Goal: Browse casually: Explore the website without a specific task or goal

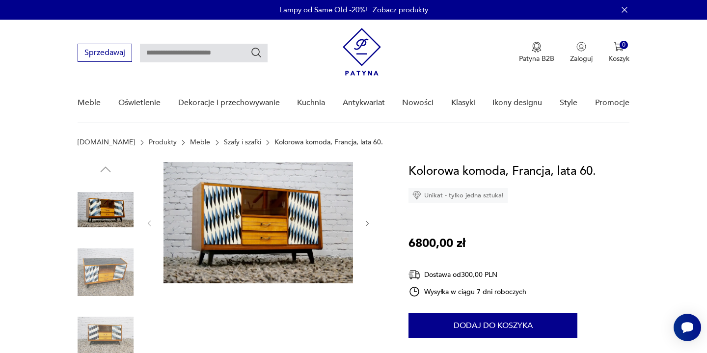
click at [366, 221] on icon "button" at bounding box center [367, 224] width 8 height 8
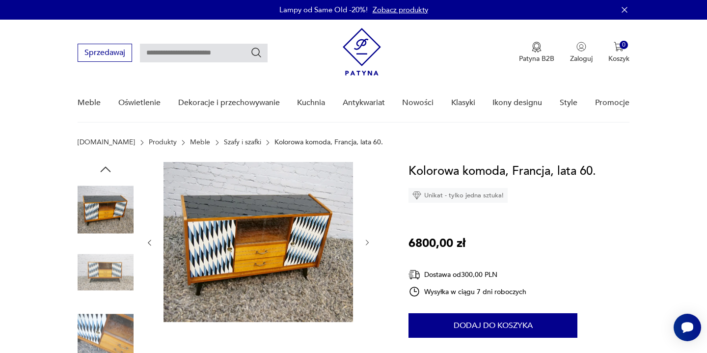
click at [367, 222] on div at bounding box center [258, 243] width 226 height 162
click at [369, 240] on icon "button" at bounding box center [367, 243] width 8 height 8
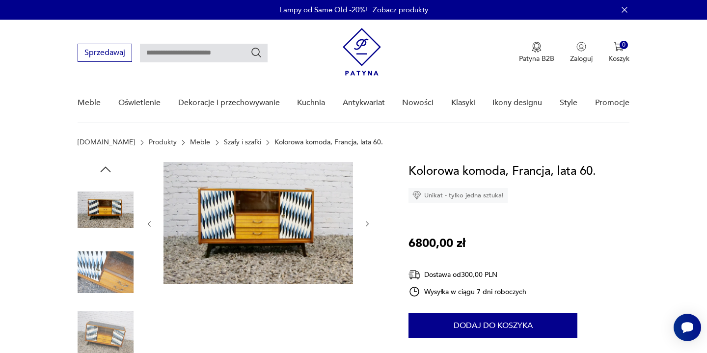
click at [369, 241] on div at bounding box center [258, 224] width 226 height 124
click at [371, 222] on icon "button" at bounding box center [367, 224] width 8 height 8
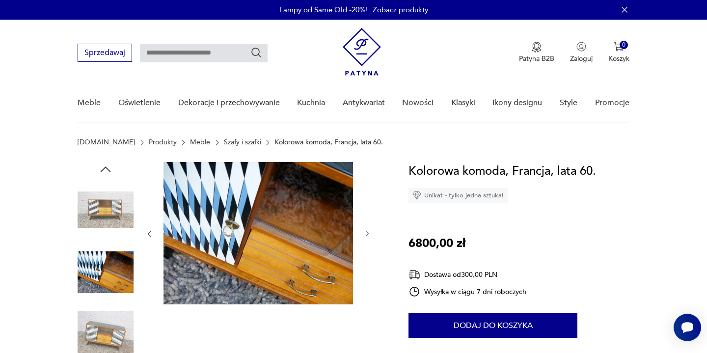
click at [366, 234] on icon "button" at bounding box center [367, 234] width 8 height 8
